Goal: Information Seeking & Learning: Compare options

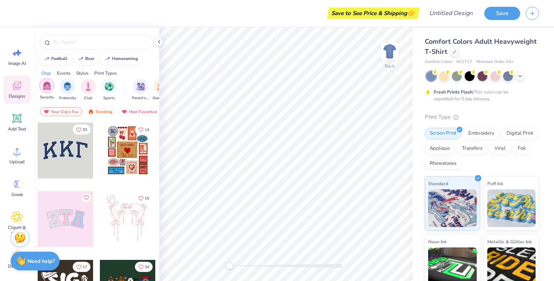
click at [49, 86] on img "filter for Sorority" at bounding box center [47, 85] width 9 height 9
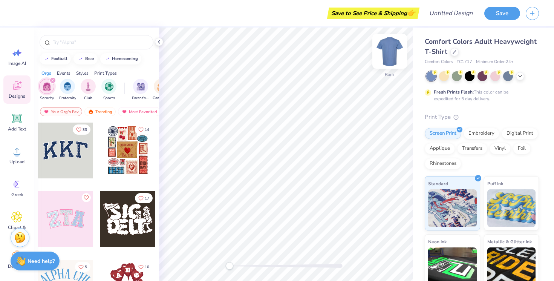
click at [393, 50] on img at bounding box center [390, 51] width 30 height 30
click at [393, 51] on img at bounding box center [390, 51] width 30 height 30
click at [160, 42] on icon at bounding box center [159, 42] width 6 height 6
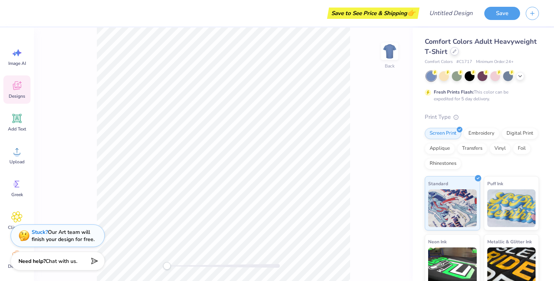
click at [454, 52] on icon at bounding box center [454, 51] width 3 height 3
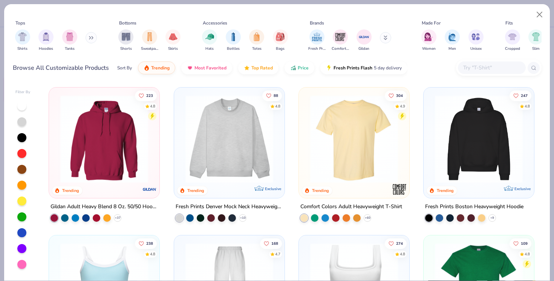
click at [472, 129] on img at bounding box center [478, 139] width 95 height 88
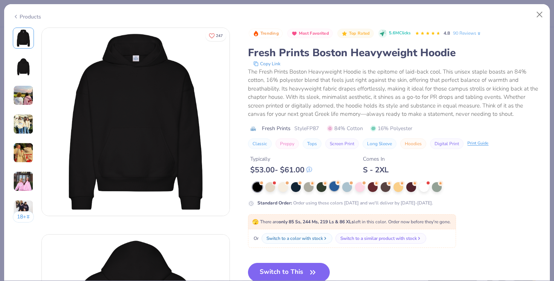
click at [331, 187] on div at bounding box center [335, 186] width 10 height 10
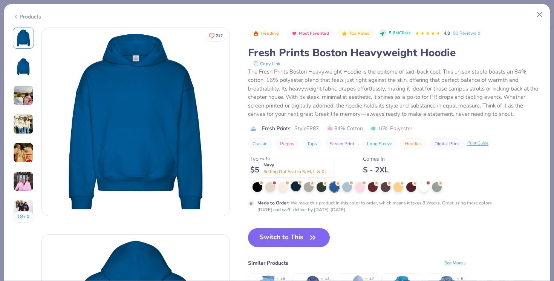
click at [296, 187] on div at bounding box center [296, 186] width 10 height 10
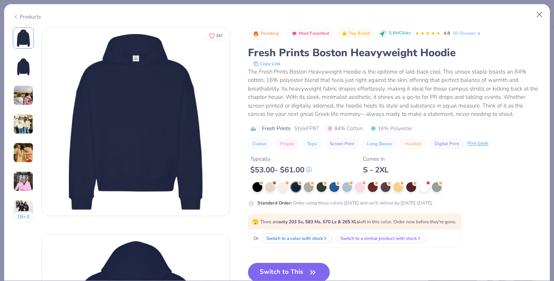
click at [21, 15] on div "Products" at bounding box center [27, 17] width 28 height 8
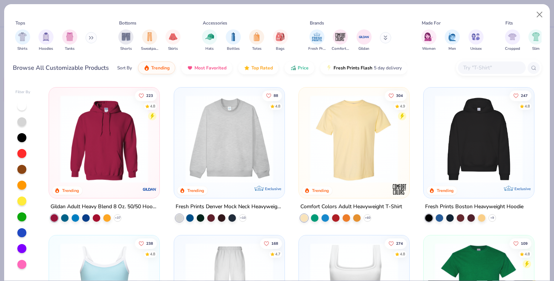
click at [96, 141] on img at bounding box center [104, 139] width 95 height 88
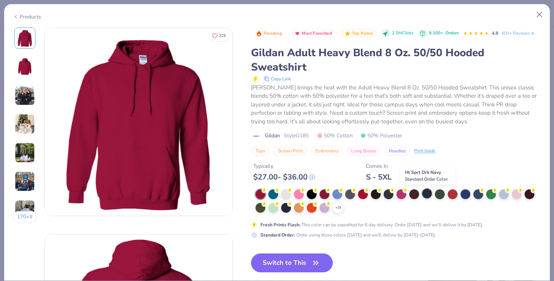
click at [426, 195] on div at bounding box center [427, 194] width 10 height 10
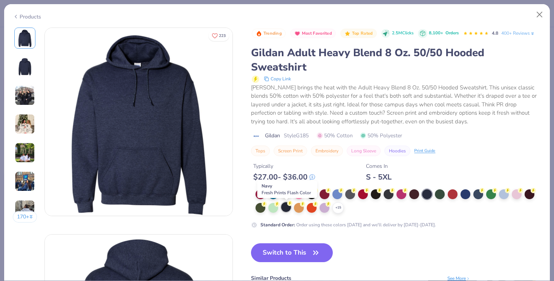
click at [287, 205] on div at bounding box center [286, 207] width 10 height 10
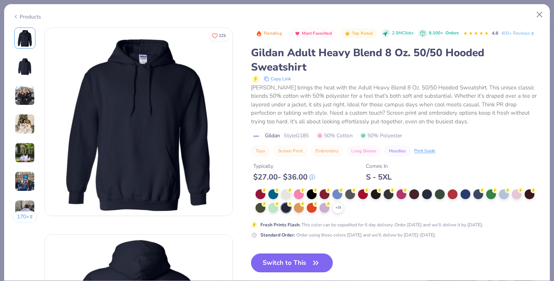
click at [25, 14] on div "Products" at bounding box center [27, 17] width 28 height 8
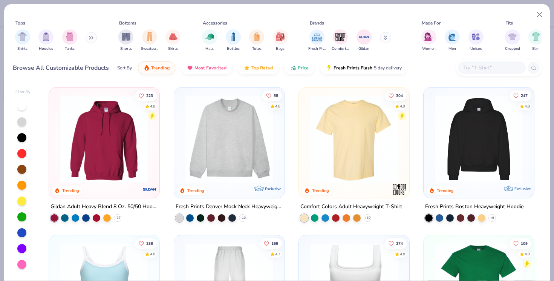
click at [493, 157] on img at bounding box center [478, 139] width 95 height 88
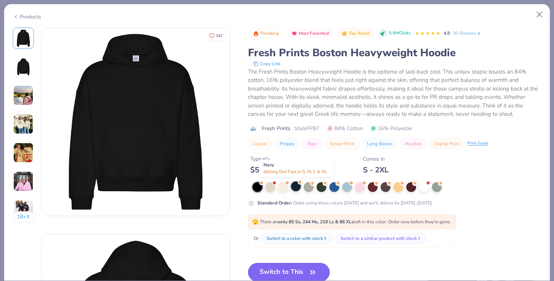
click at [299, 184] on div at bounding box center [296, 186] width 10 height 10
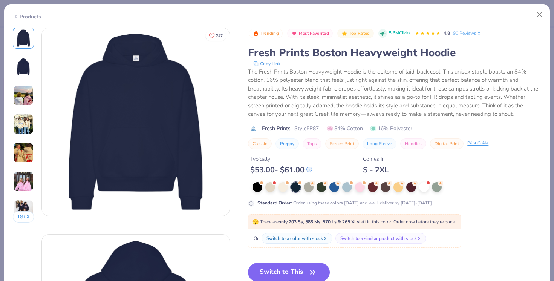
click at [30, 15] on div "Products" at bounding box center [27, 17] width 28 height 8
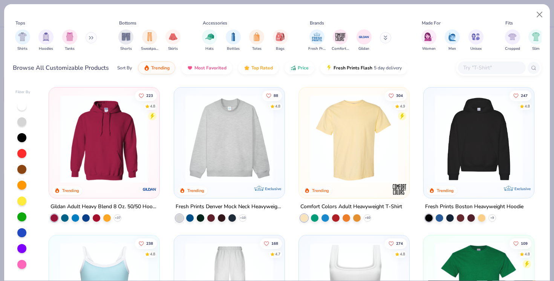
click at [107, 131] on img at bounding box center [104, 139] width 95 height 88
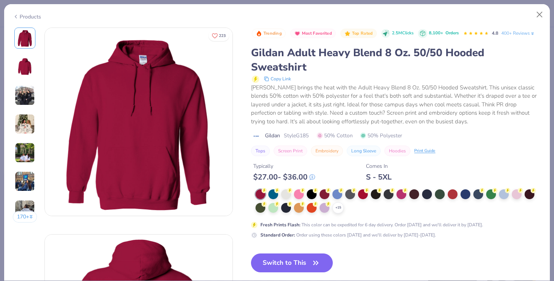
click at [26, 15] on div "Products" at bounding box center [27, 17] width 28 height 8
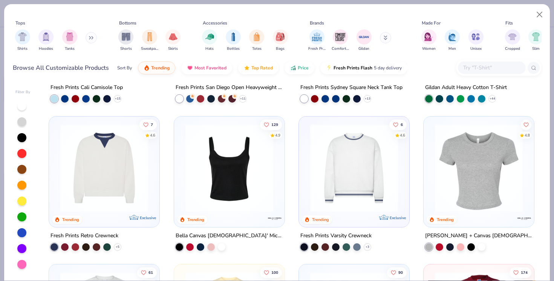
scroll to position [294, 0]
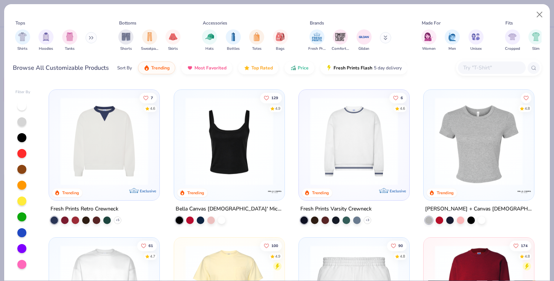
click at [359, 179] on img at bounding box center [354, 141] width 95 height 88
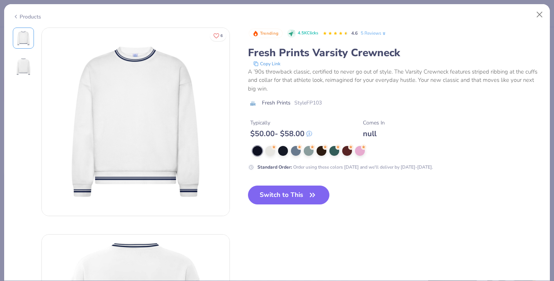
click at [35, 15] on div "Products" at bounding box center [27, 17] width 28 height 8
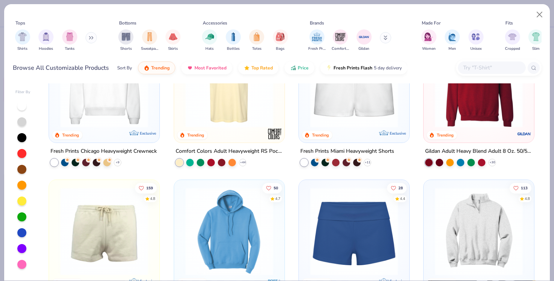
scroll to position [549, 0]
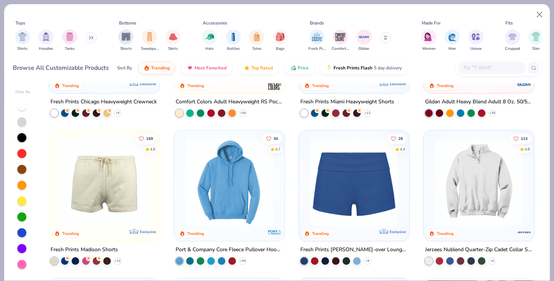
click at [253, 157] on img at bounding box center [229, 182] width 95 height 88
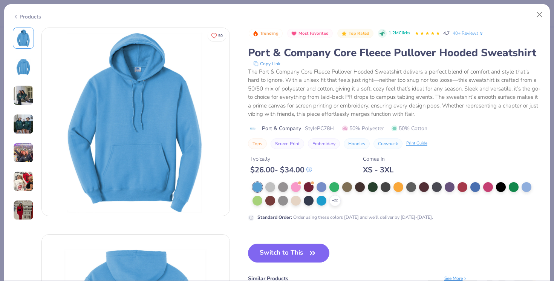
click at [23, 14] on div "Products" at bounding box center [27, 17] width 28 height 8
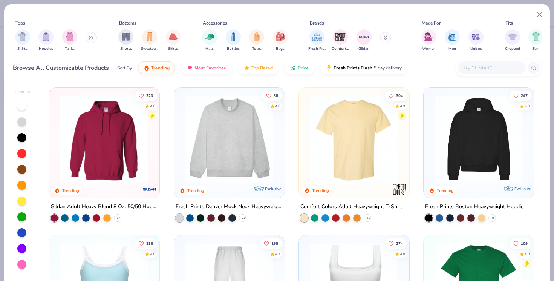
click at [111, 149] on img at bounding box center [104, 139] width 95 height 88
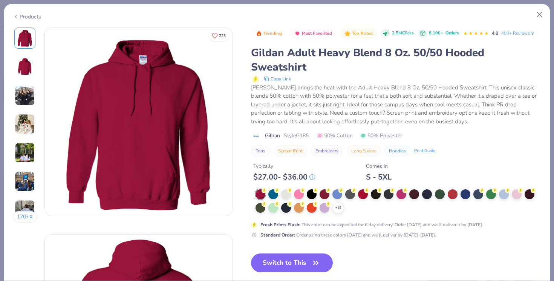
click at [20, 16] on div "Products" at bounding box center [27, 17] width 28 height 8
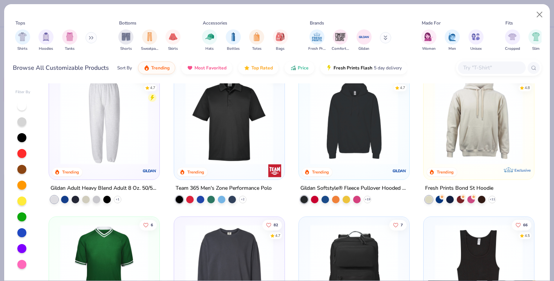
scroll to position [1495, 0]
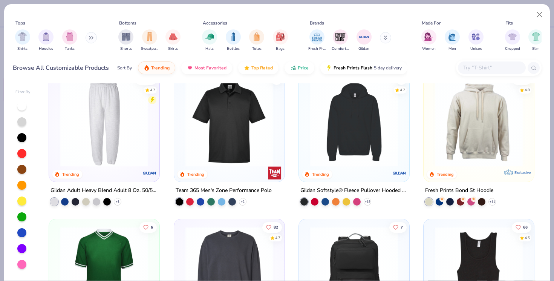
click at [481, 121] on img at bounding box center [478, 122] width 95 height 88
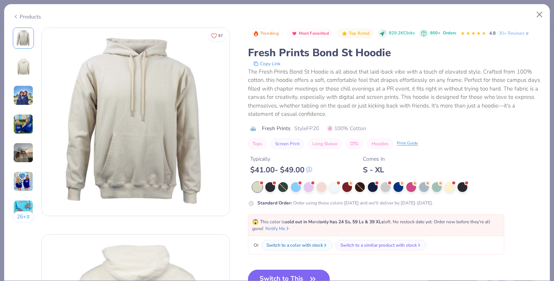
click at [19, 18] on div "Products" at bounding box center [27, 17] width 28 height 8
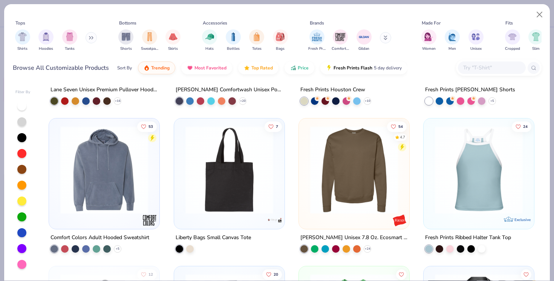
scroll to position [4112, 0]
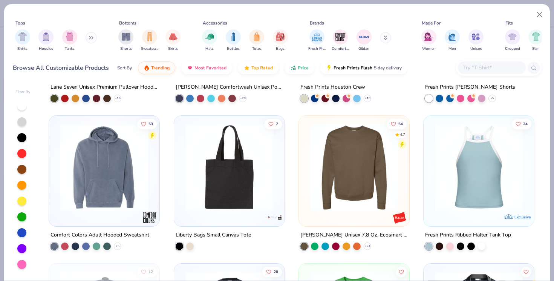
click at [127, 140] on img at bounding box center [104, 167] width 95 height 88
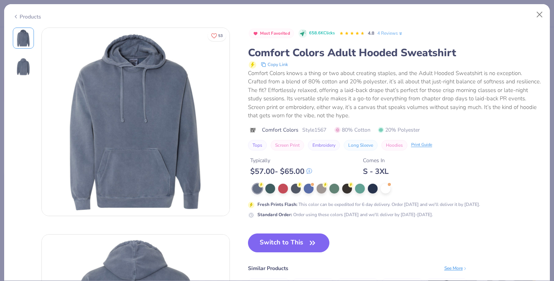
click at [18, 17] on icon at bounding box center [16, 16] width 6 height 9
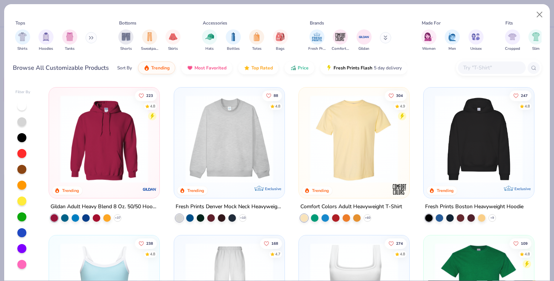
click at [468, 153] on img at bounding box center [478, 139] width 95 height 88
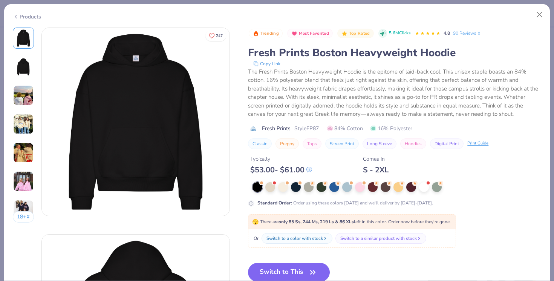
click at [26, 16] on div "Products" at bounding box center [27, 17] width 28 height 8
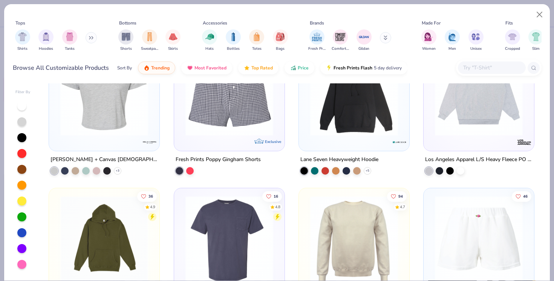
scroll to position [3893, 0]
click at [355, 96] on img at bounding box center [354, 91] width 95 height 88
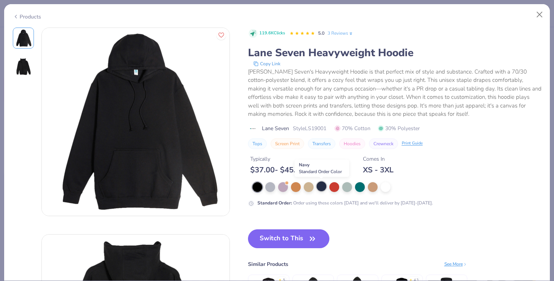
click at [320, 189] on div at bounding box center [322, 186] width 10 height 10
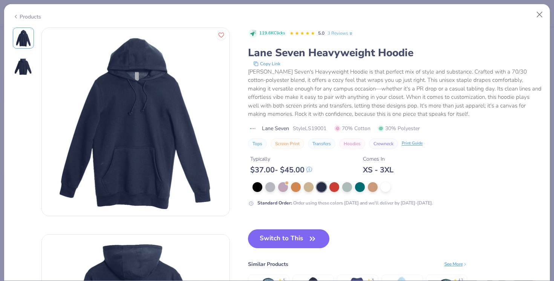
click at [28, 13] on div "Products" at bounding box center [27, 17] width 28 height 8
type textarea "x"
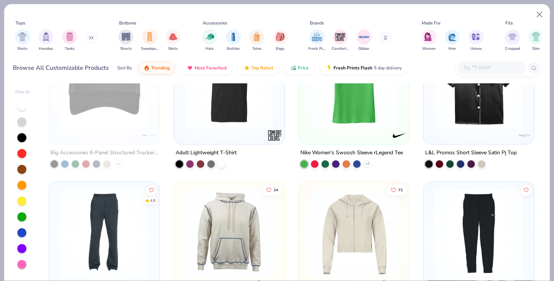
scroll to position [4347, 0]
